Goal: Task Accomplishment & Management: Use online tool/utility

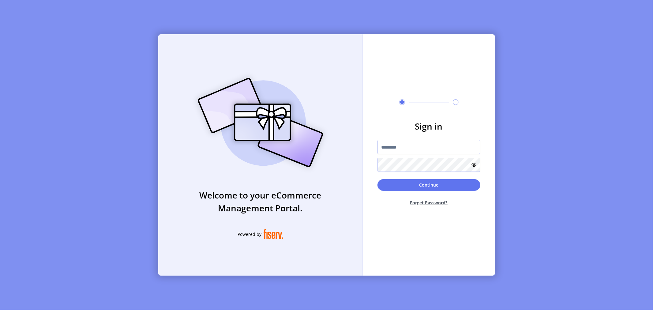
click at [390, 149] on input "text" at bounding box center [428, 147] width 103 height 14
type input "**********"
click at [473, 164] on icon at bounding box center [474, 164] width 5 height 5
click at [428, 184] on button "Continue" at bounding box center [428, 185] width 103 height 12
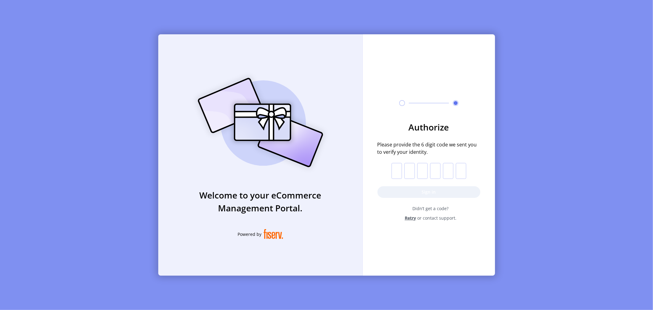
click at [398, 176] on input "text" at bounding box center [396, 171] width 10 height 16
paste input "*"
type input "*"
click at [428, 194] on button "Sign in" at bounding box center [428, 192] width 103 height 12
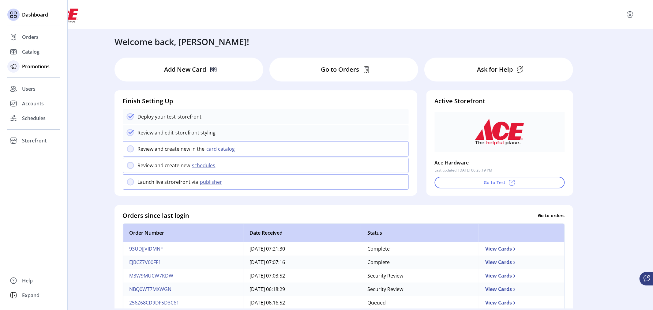
click at [36, 66] on span "Promotions" at bounding box center [36, 66] width 28 height 7
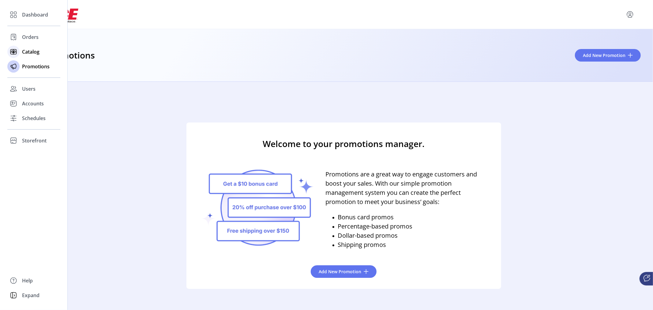
click at [29, 51] on span "Catalog" at bounding box center [30, 51] width 17 height 7
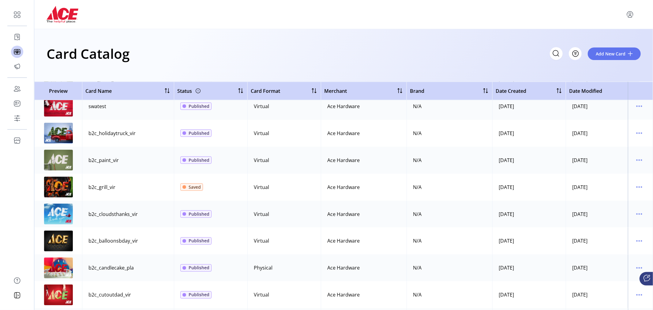
scroll to position [825, 0]
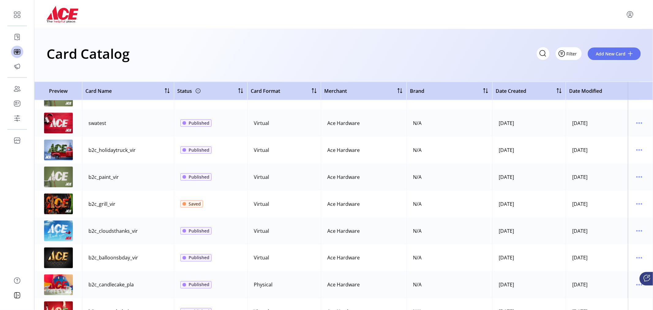
click at [574, 51] on span "Filter" at bounding box center [571, 53] width 10 height 6
click at [588, 78] on span "Status" at bounding box center [587, 77] width 51 height 5
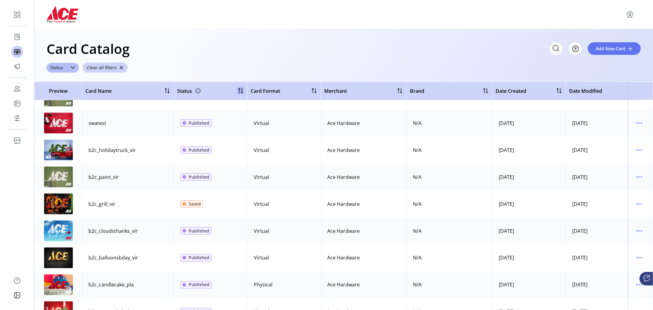
click at [238, 91] on div at bounding box center [240, 90] width 7 height 7
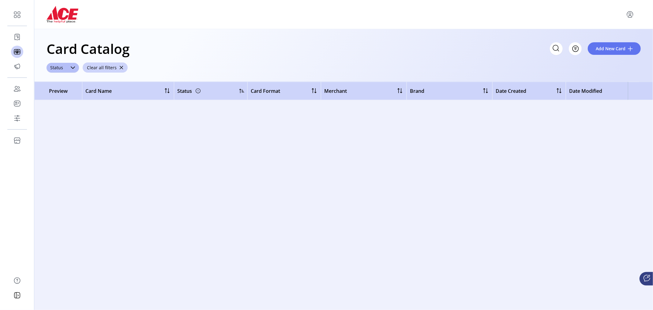
scroll to position [0, 0]
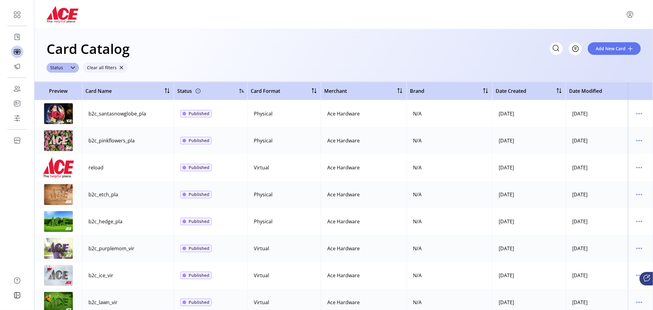
click at [99, 68] on span "Clear all filters" at bounding box center [102, 67] width 30 height 6
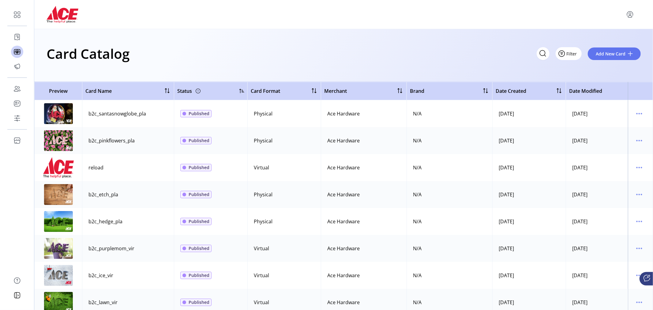
click at [575, 54] on span "Filter" at bounding box center [571, 53] width 10 height 6
click at [577, 78] on span "Status" at bounding box center [587, 77] width 51 height 5
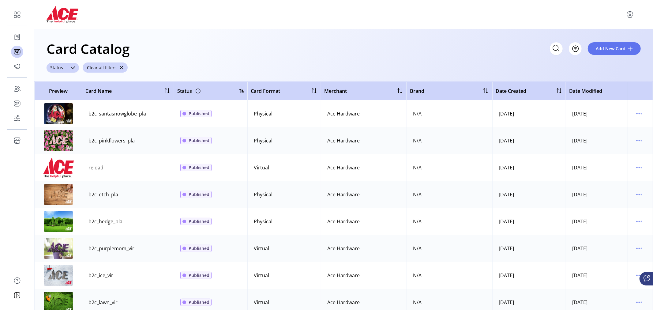
click at [72, 68] on icon "dropdown trigger" at bounding box center [73, 67] width 4 height 2
click at [64, 105] on span "Saved" at bounding box center [59, 104] width 14 height 7
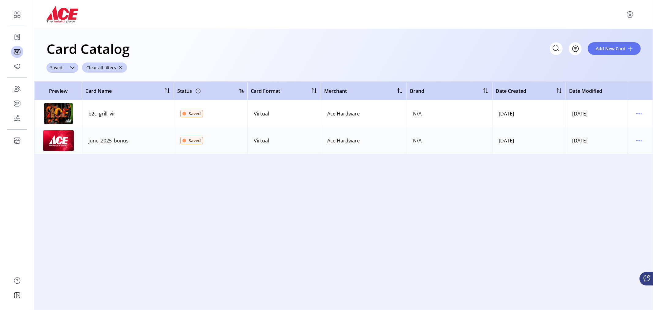
click at [73, 68] on icon "dropdown trigger" at bounding box center [72, 67] width 5 height 5
click at [75, 68] on div "dropdown trigger" at bounding box center [72, 68] width 12 height 10
click at [67, 90] on span "Published" at bounding box center [63, 91] width 23 height 7
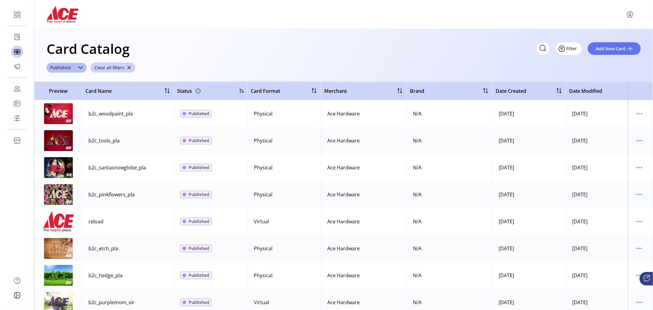
click at [577, 47] on span "Filter" at bounding box center [571, 48] width 10 height 6
click at [576, 80] on span "Card Format" at bounding box center [587, 82] width 51 height 5
click at [129, 68] on icon "dropdown trigger" at bounding box center [129, 67] width 5 height 5
click at [118, 102] on li "Physical" at bounding box center [113, 104] width 42 height 12
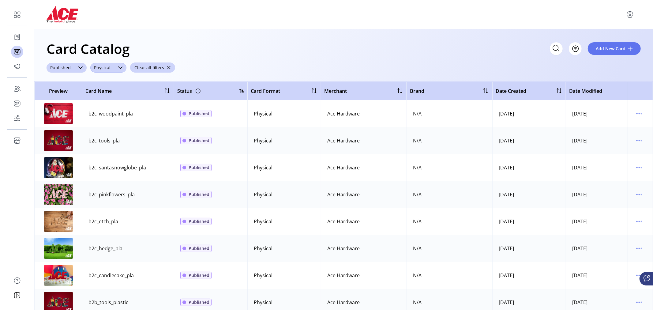
click at [81, 65] on icon "dropdown trigger" at bounding box center [80, 67] width 5 height 5
click at [75, 78] on icon "button" at bounding box center [78, 78] width 7 height 7
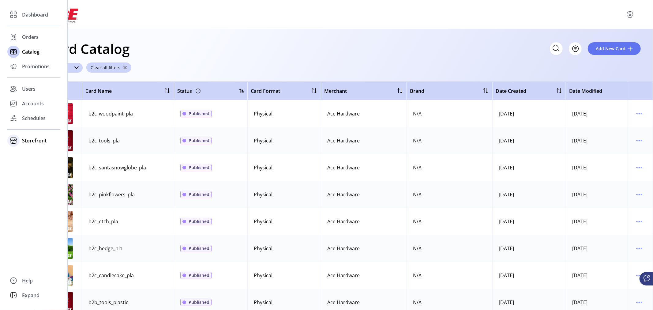
click at [36, 142] on span "Storefront" at bounding box center [34, 140] width 24 height 7
click at [35, 154] on span "Configuration" at bounding box center [38, 152] width 32 height 7
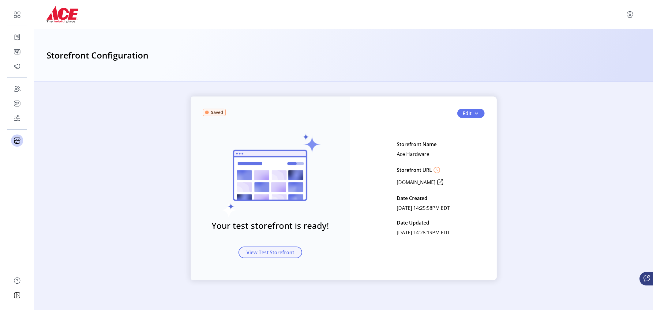
click at [273, 254] on span "View Test Storefront" at bounding box center [270, 251] width 48 height 7
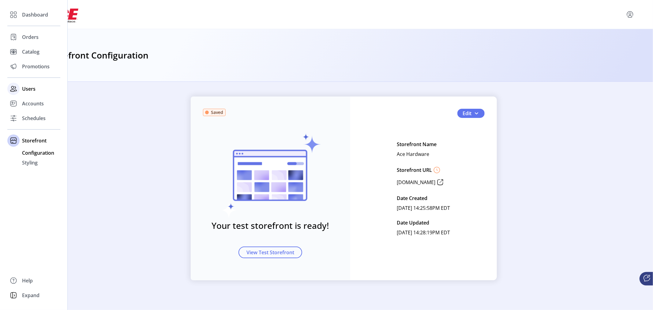
click at [28, 88] on span "Users" at bounding box center [28, 88] width 13 height 7
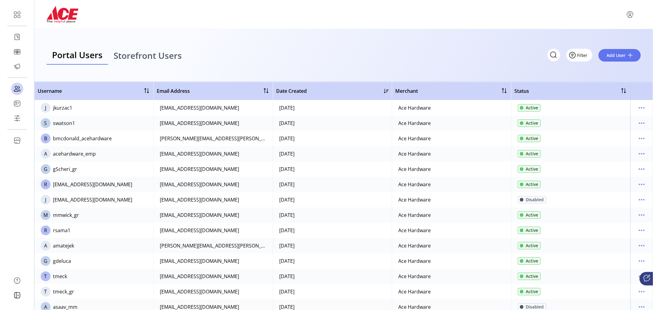
click at [585, 57] on span "Filter" at bounding box center [582, 55] width 10 height 6
click at [144, 56] on span "Storefront Users" at bounding box center [148, 55] width 68 height 9
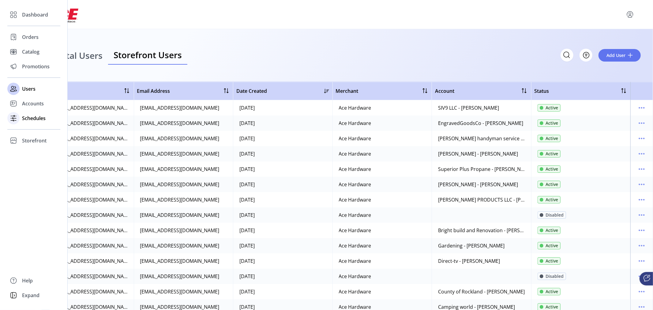
click at [29, 116] on span "Schedules" at bounding box center [34, 117] width 24 height 7
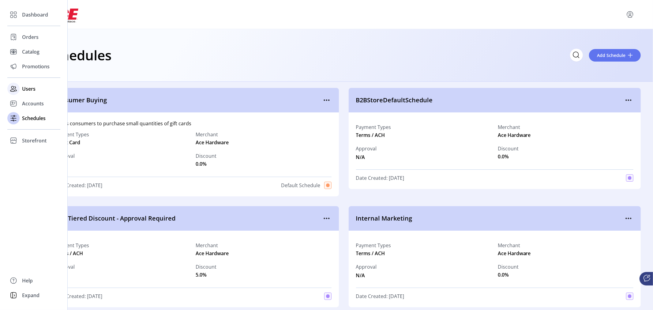
click at [28, 87] on span "Users" at bounding box center [28, 88] width 13 height 7
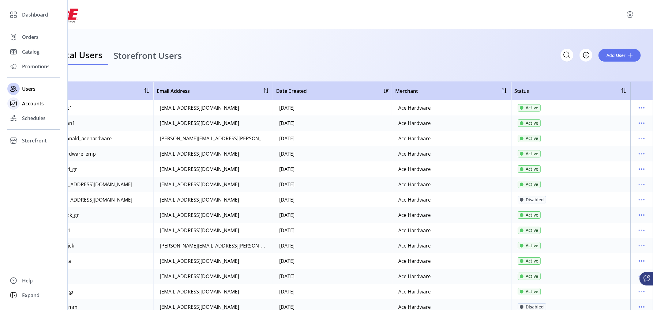
click at [32, 105] on span "Accounts" at bounding box center [33, 103] width 22 height 7
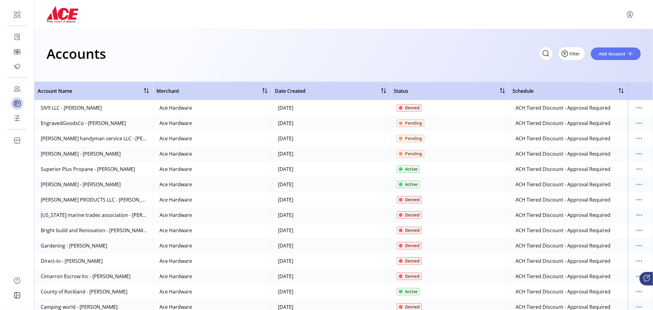
click at [574, 53] on span "Filter" at bounding box center [575, 53] width 10 height 6
click at [580, 68] on span "Status" at bounding box center [590, 67] width 51 height 5
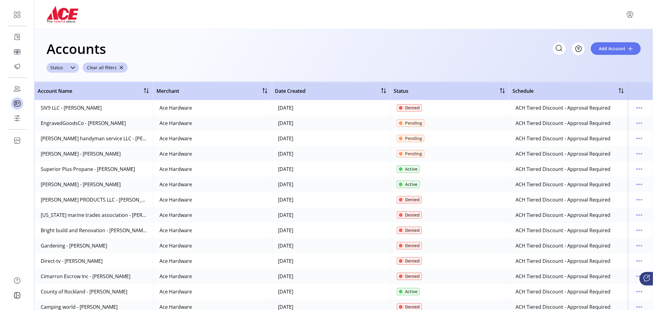
click at [72, 67] on icon "dropdown trigger" at bounding box center [72, 67] width 5 height 5
click at [65, 111] on span "Pending" at bounding box center [61, 111] width 19 height 7
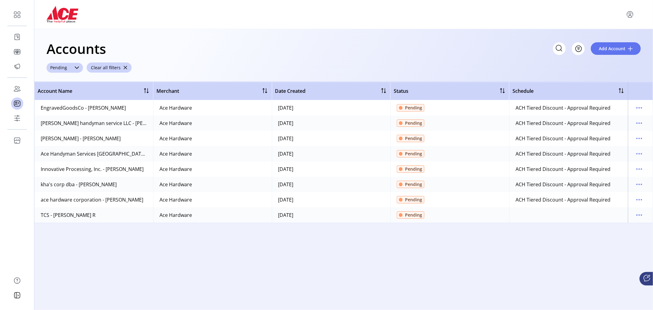
click at [650, 276] on div at bounding box center [645, 278] width 13 height 13
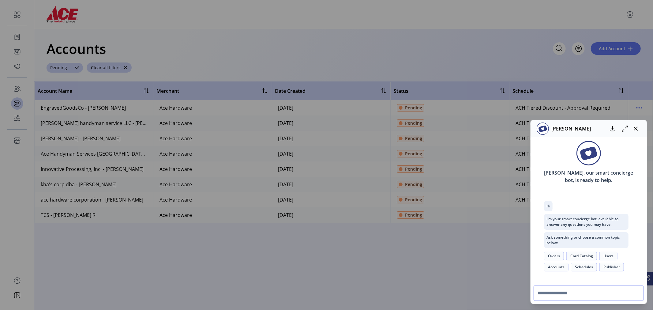
click at [568, 291] on input "text" at bounding box center [588, 292] width 110 height 15
type input "**********"
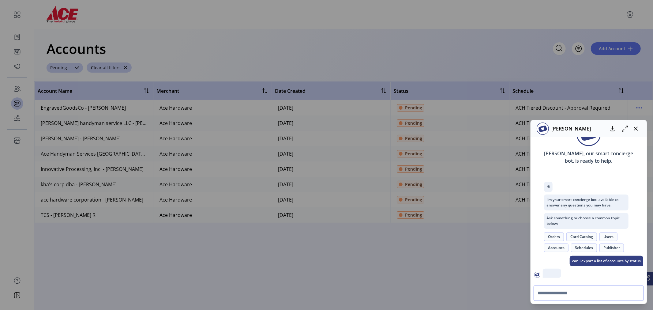
scroll to position [76, 0]
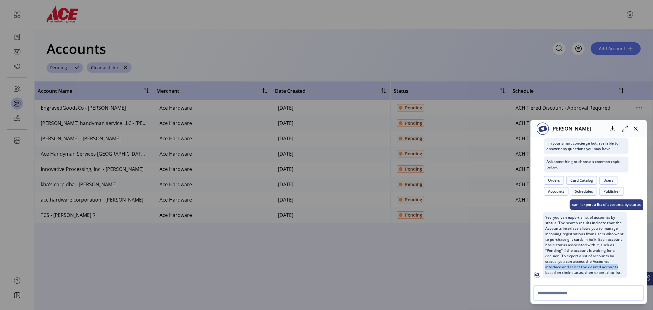
drag, startPoint x: 640, startPoint y: 260, endPoint x: 641, endPoint y: 265, distance: 4.7
click at [641, 265] on div "[PERSON_NAME], our smart concierge bot, is ready to help. Hi I’m your smart con…" at bounding box center [588, 209] width 116 height 145
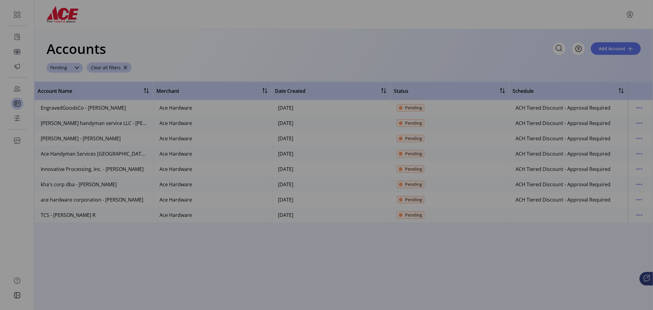
click at [324, 280] on div "[PERSON_NAME] [PERSON_NAME], our smart concierge bot, is ready to help. Hi I’m …" at bounding box center [326, 155] width 653 height 310
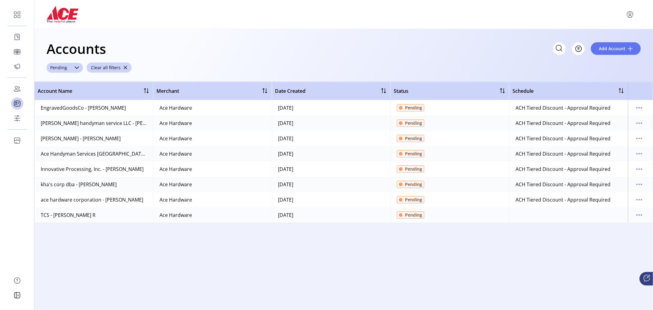
click at [646, 281] on icon at bounding box center [647, 278] width 6 height 6
click at [310, 264] on div "[PERSON_NAME] [PERSON_NAME], our smart concierge bot, is ready to help. Hi I’m …" at bounding box center [326, 155] width 653 height 310
click at [640, 108] on icon "menu" at bounding box center [639, 108] width 10 height 10
drag, startPoint x: 462, startPoint y: 291, endPoint x: 581, endPoint y: 278, distance: 119.2
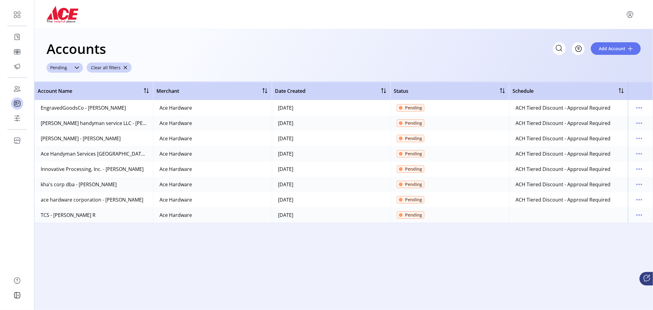
click at [581, 278] on div "Account Name Merchant Date Created Status Schedule EngravedGoodsCo - [PERSON_NA…" at bounding box center [343, 196] width 618 height 228
click at [328, 60] on div "Accounts Filter Add Account Pending Clear all filters" at bounding box center [343, 55] width 618 height 53
click at [208, 61] on div "Accounts Filter Add Account Pending Clear all filters" at bounding box center [343, 55] width 618 height 53
